Goal: Transaction & Acquisition: Book appointment/travel/reservation

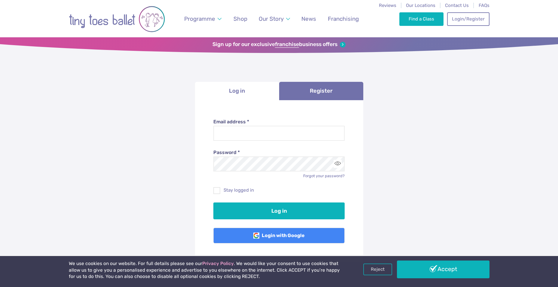
type input "**********"
click at [213, 202] on button "Log in" at bounding box center [278, 210] width 131 height 17
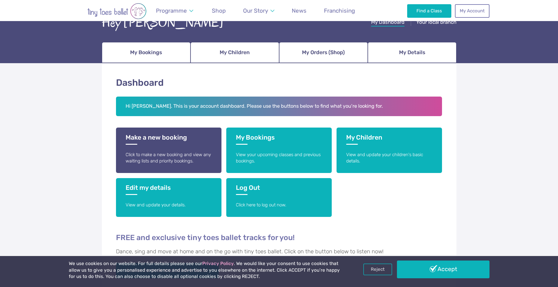
scroll to position [30, 0]
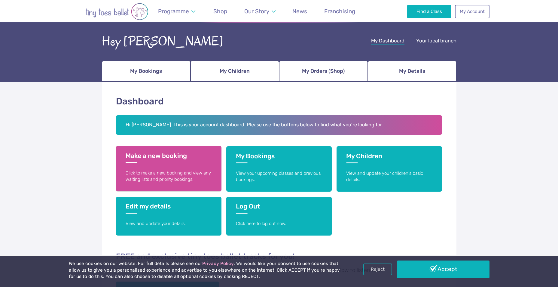
click at [161, 162] on h3 "Make a new booking" at bounding box center [169, 157] width 86 height 11
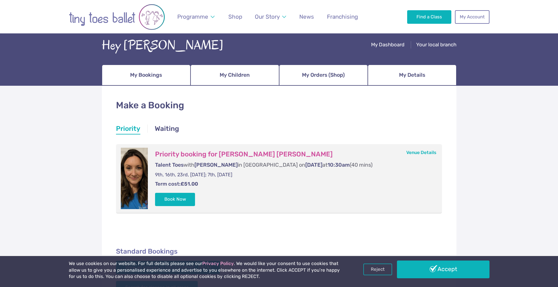
scroll to position [60, 0]
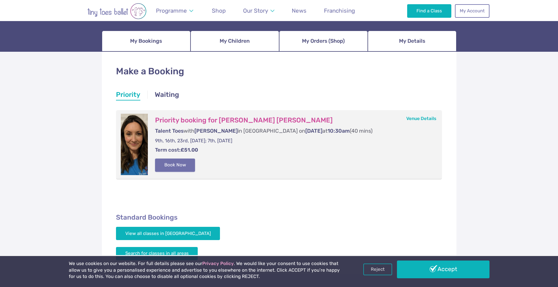
click at [176, 167] on button "Book Now" at bounding box center [175, 164] width 40 height 13
click at [541, 141] on img at bounding box center [544, 140] width 11 height 11
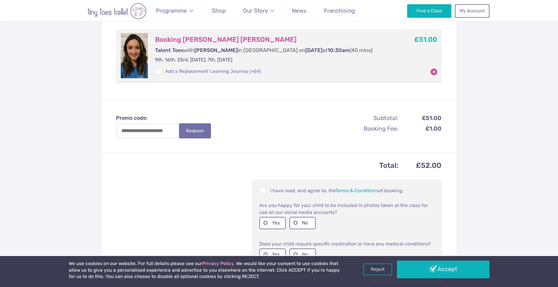
scroll to position [210, 0]
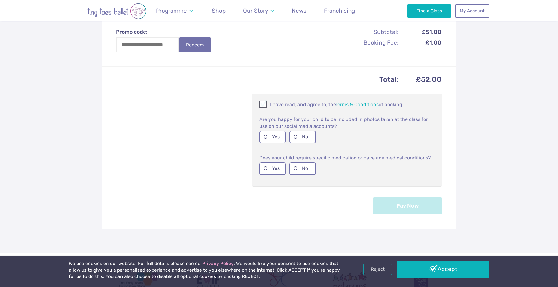
click at [266, 102] on span at bounding box center [263, 105] width 7 height 6
click at [295, 136] on label "No" at bounding box center [302, 137] width 26 height 12
click at [298, 167] on label "No" at bounding box center [302, 168] width 26 height 12
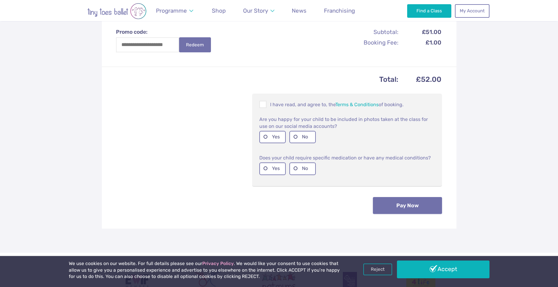
click at [436, 204] on button "Pay Now" at bounding box center [407, 205] width 69 height 17
